Goal: Check status

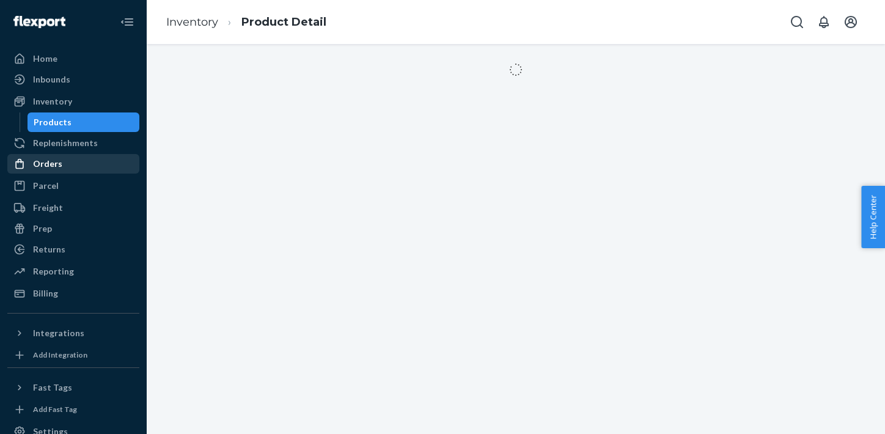
click at [83, 157] on div "Orders" at bounding box center [74, 163] width 130 height 17
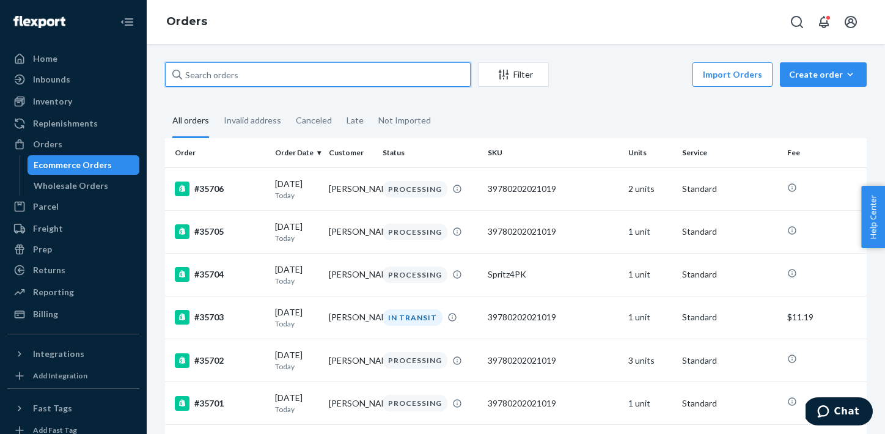
click at [395, 69] on input "text" at bounding box center [318, 74] width 306 height 24
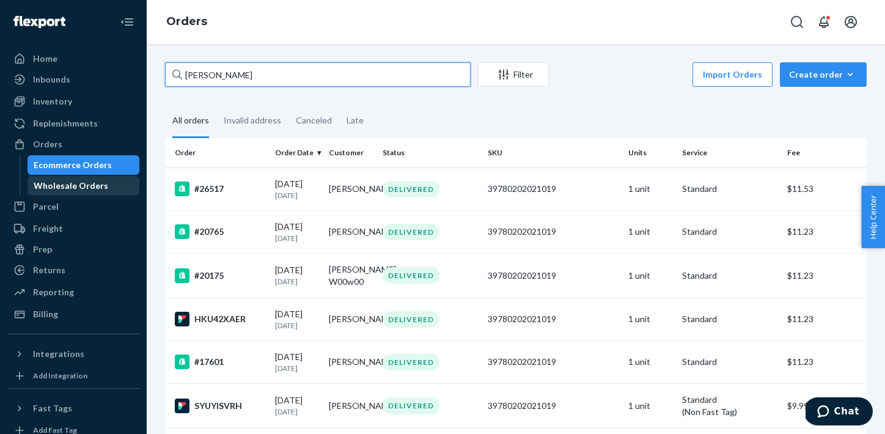
type input "[PERSON_NAME]"
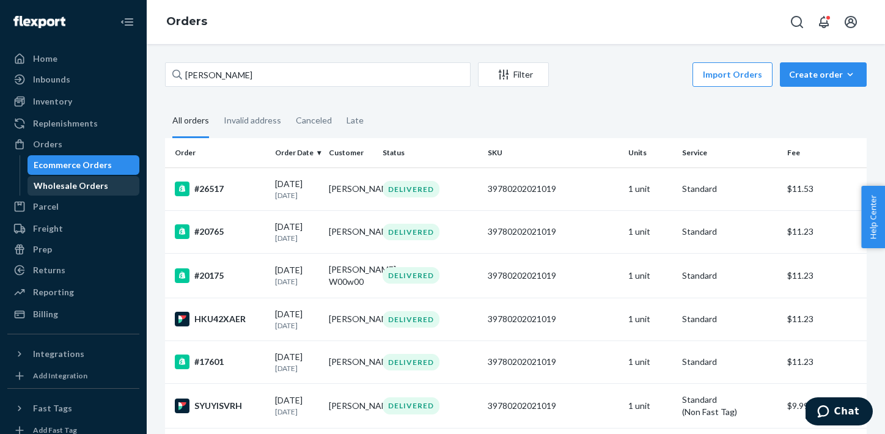
click at [117, 182] on div "Wholesale Orders" at bounding box center [84, 185] width 110 height 17
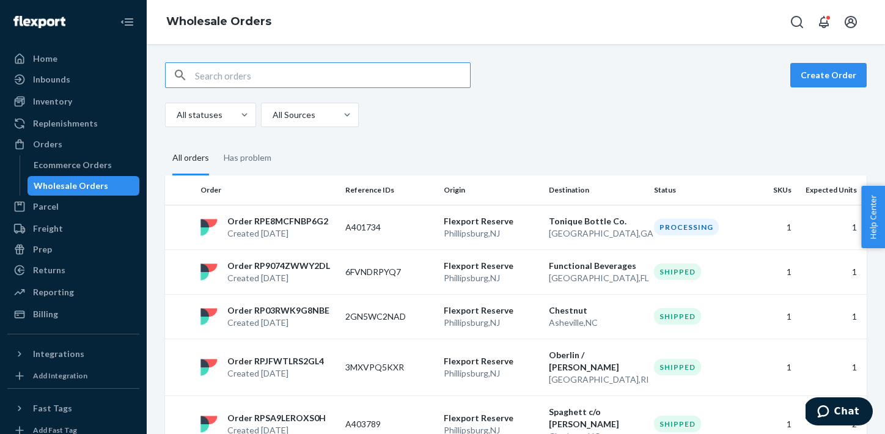
click at [295, 74] on input "text" at bounding box center [332, 75] width 275 height 24
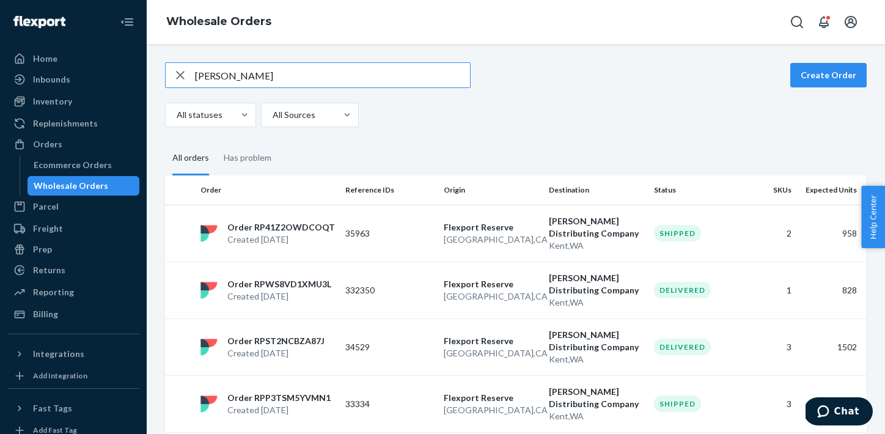
type input "[PERSON_NAME]"
click at [702, 224] on td "Shipped" at bounding box center [698, 233] width 98 height 57
